Goal: Ask a question

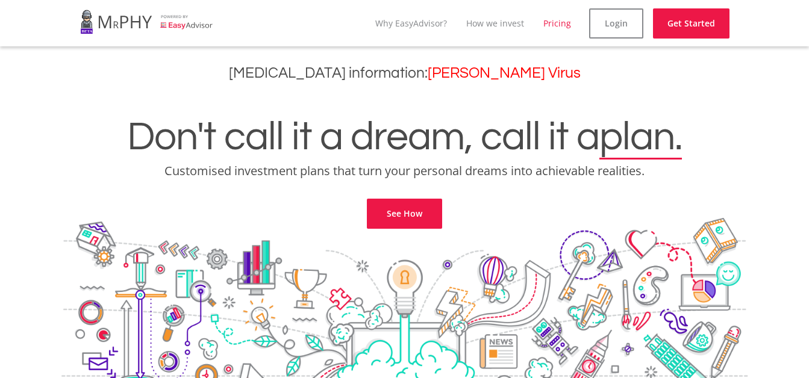
click at [552, 19] on link "Pricing" at bounding box center [557, 22] width 28 height 11
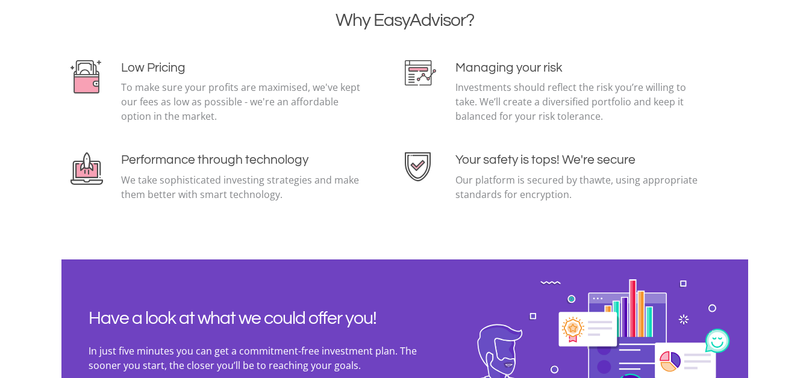
scroll to position [2789, 0]
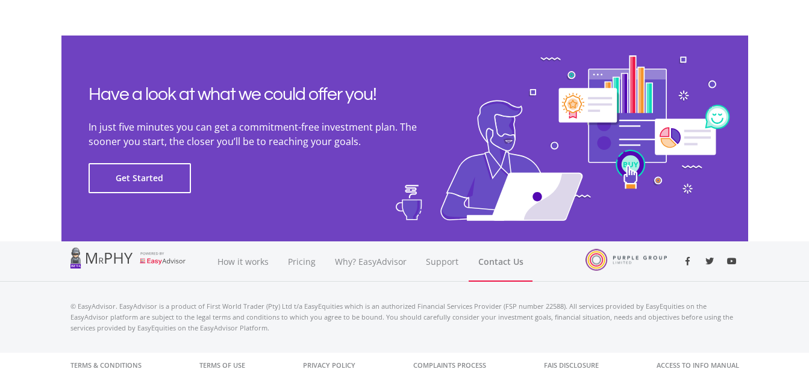
click at [500, 261] on link "Contact Us" at bounding box center [501, 261] width 64 height 40
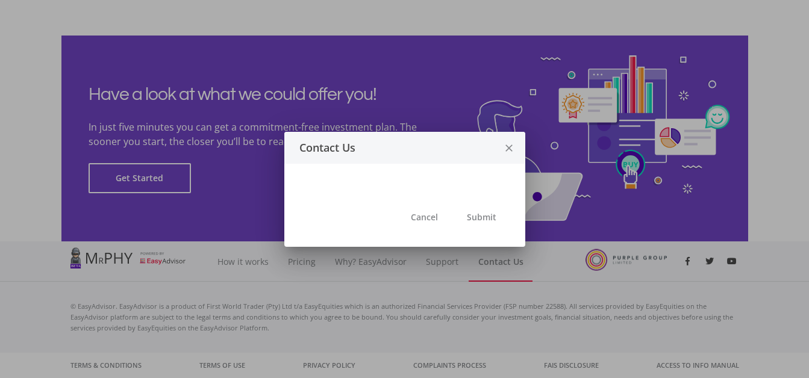
scroll to position [0, 0]
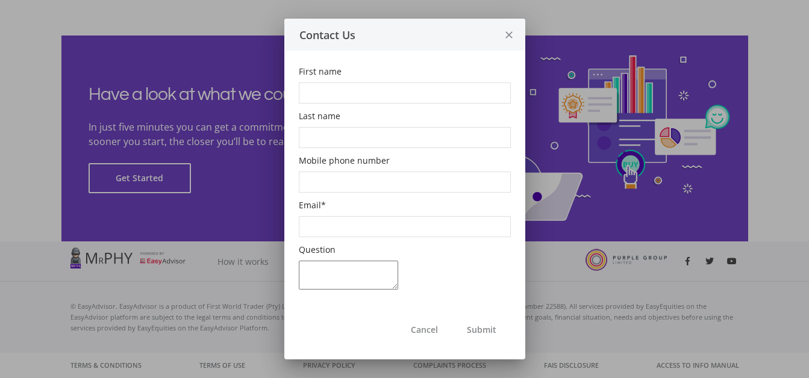
click at [336, 94] on input "First name" at bounding box center [405, 93] width 212 height 21
type input "[PERSON_NAME]"
type input "[PHONE_NUMBER]"
type input "[EMAIL_ADDRESS][DOMAIN_NAME]"
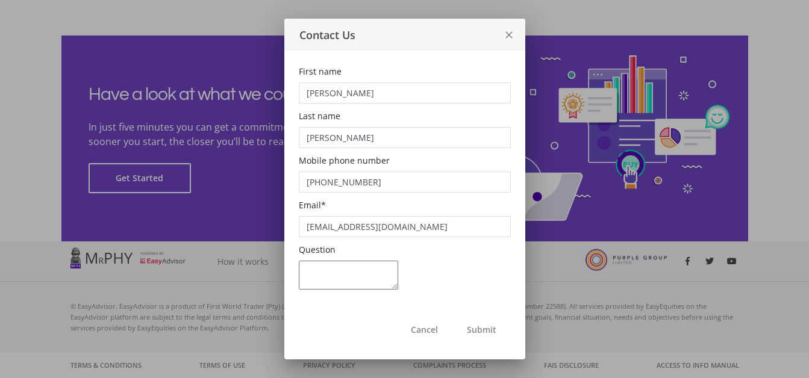
click at [325, 266] on textarea "Question" at bounding box center [348, 275] width 99 height 29
type textarea "I want to know what is the"
click at [421, 327] on button "Cancel" at bounding box center [424, 330] width 56 height 30
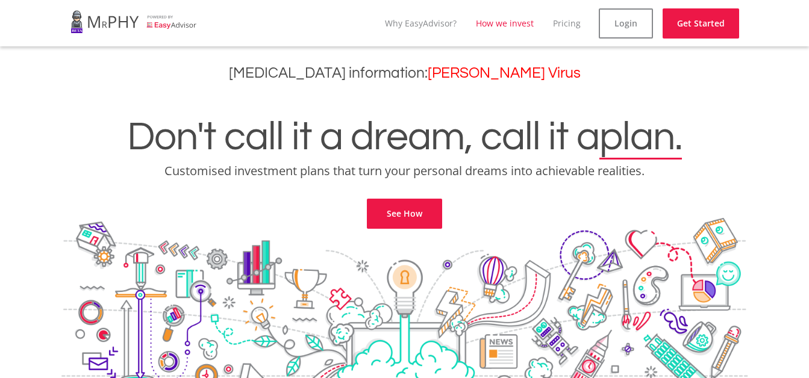
click at [514, 23] on link "How we invest" at bounding box center [505, 22] width 58 height 11
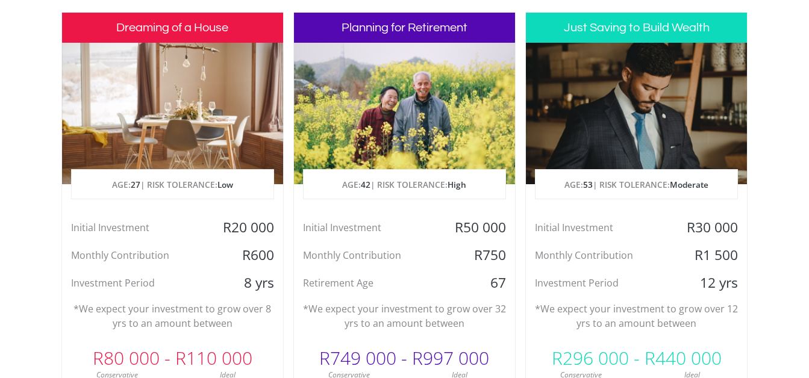
scroll to position [482, 0]
